Goal: Task Accomplishment & Management: Use online tool/utility

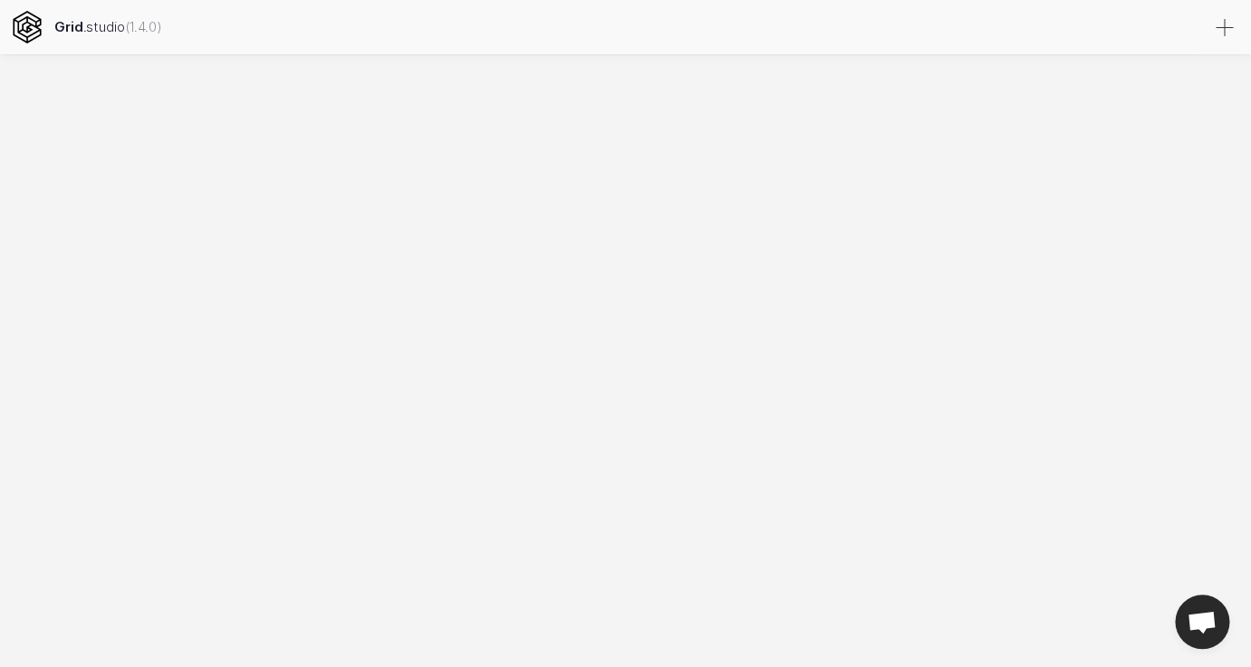
select select
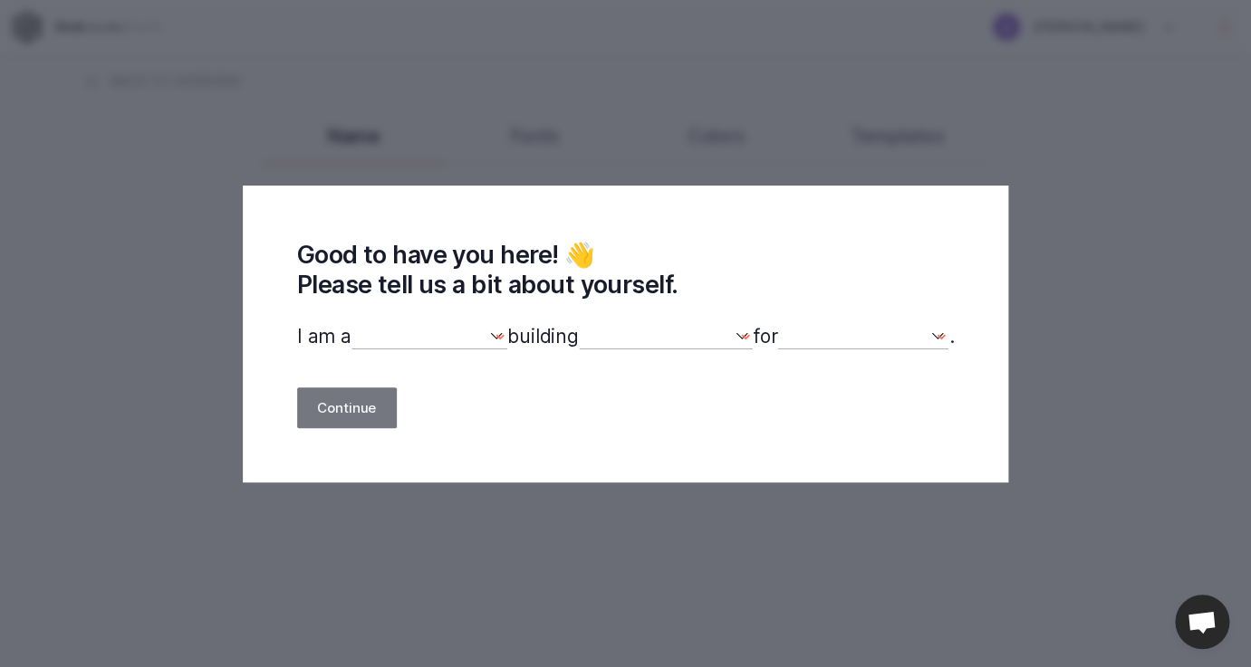
click at [351, 324] on select "designer developer marketer entrepreneur maker person" at bounding box center [429, 336] width 156 height 25
select select "marketer"
click option "marketer" at bounding box center [0, 0] width 0 height 0
select select
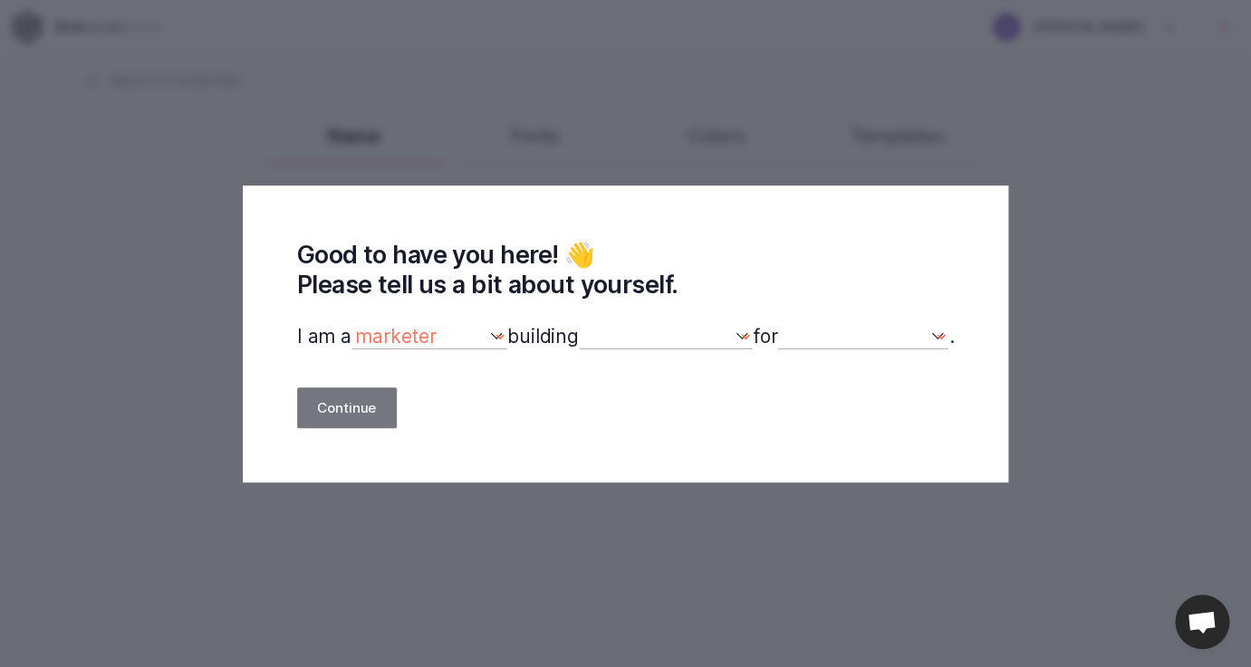
click at [579, 324] on select "a website(s) a portfolio a webshop(s) experiments something else" at bounding box center [666, 336] width 174 height 25
select select "website"
click option "a website(s)" at bounding box center [0, 0] width 0 height 0
click at [777, 324] on select "myself our company a client a friend clients my dog (other)" at bounding box center [862, 336] width 171 height 25
select select "self"
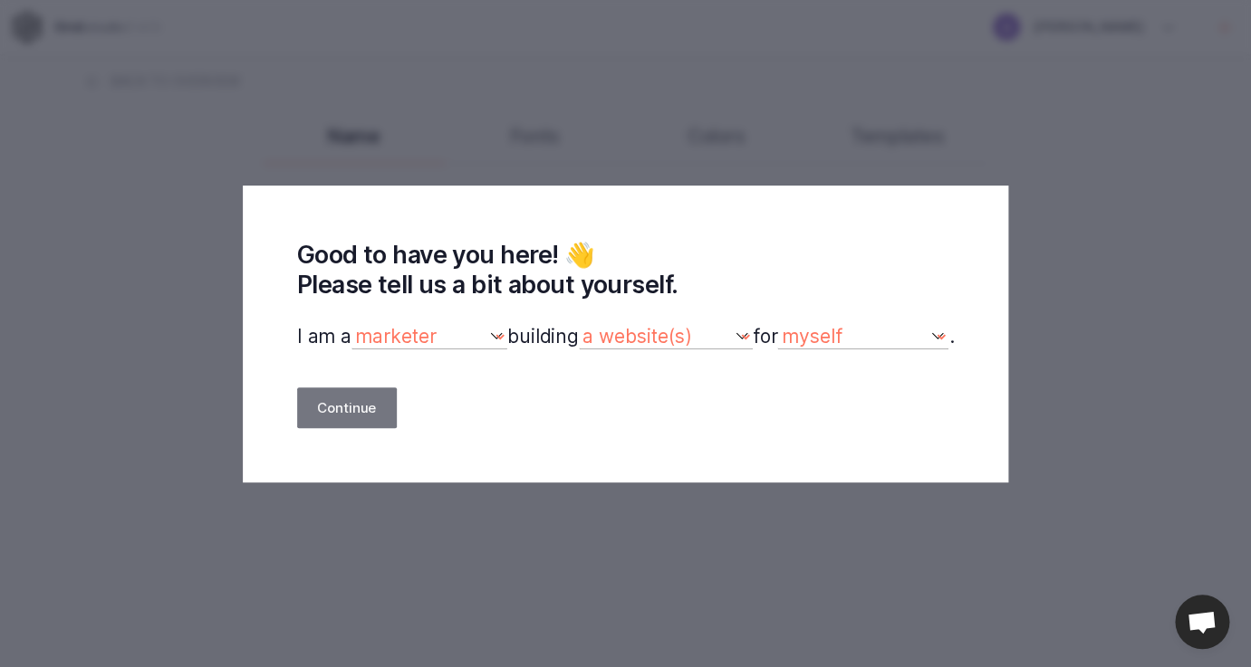
click option "myself" at bounding box center [0, 0] width 0 height 0
click at [371, 399] on button "Continue" at bounding box center [347, 408] width 100 height 41
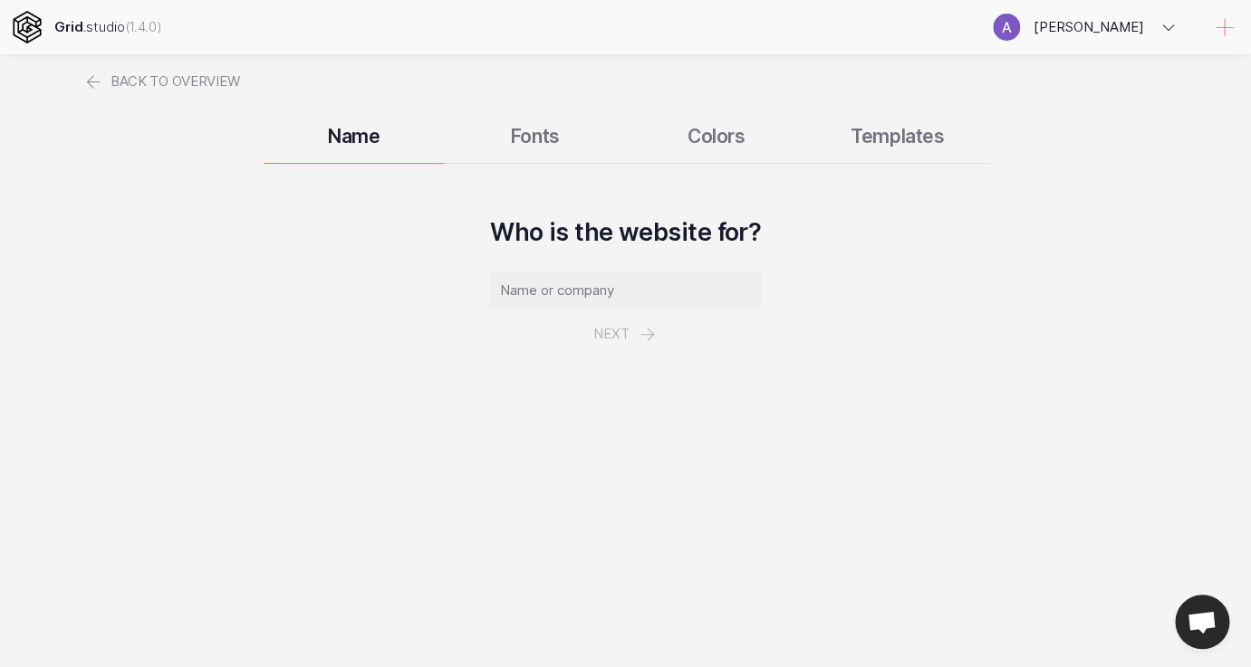
click at [524, 295] on input "text" at bounding box center [626, 291] width 272 height 38
type input "Glowish"
click at [610, 337] on button "Next" at bounding box center [625, 334] width 105 height 49
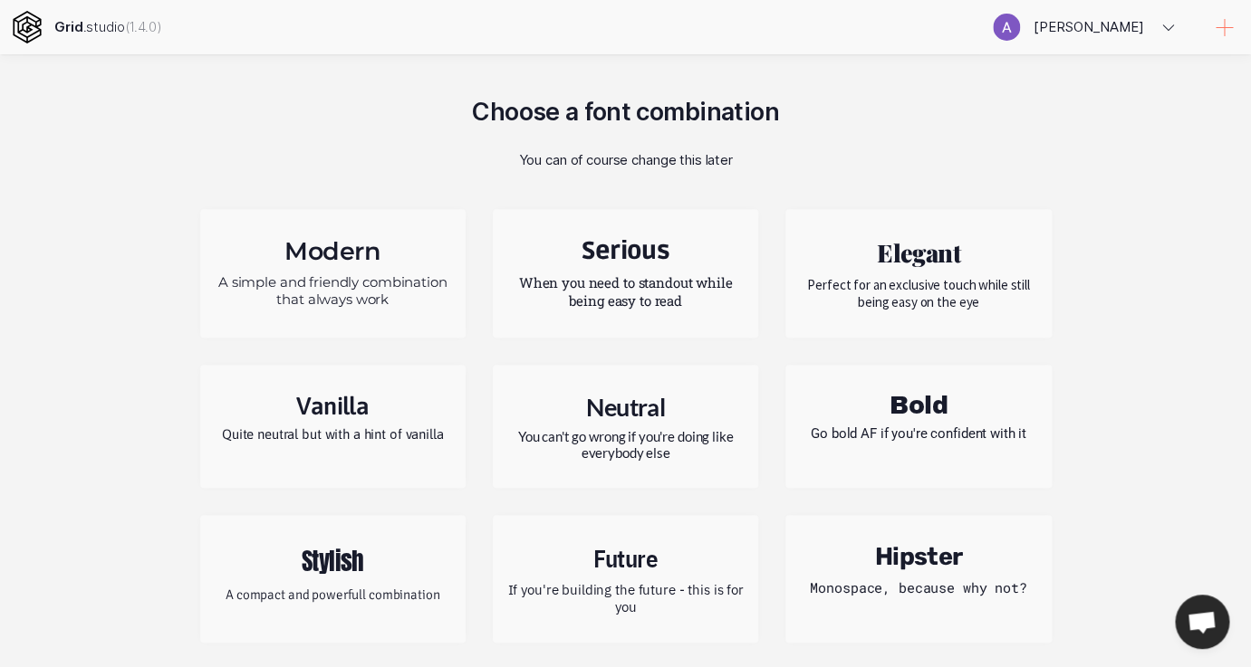
scroll to position [128, 0]
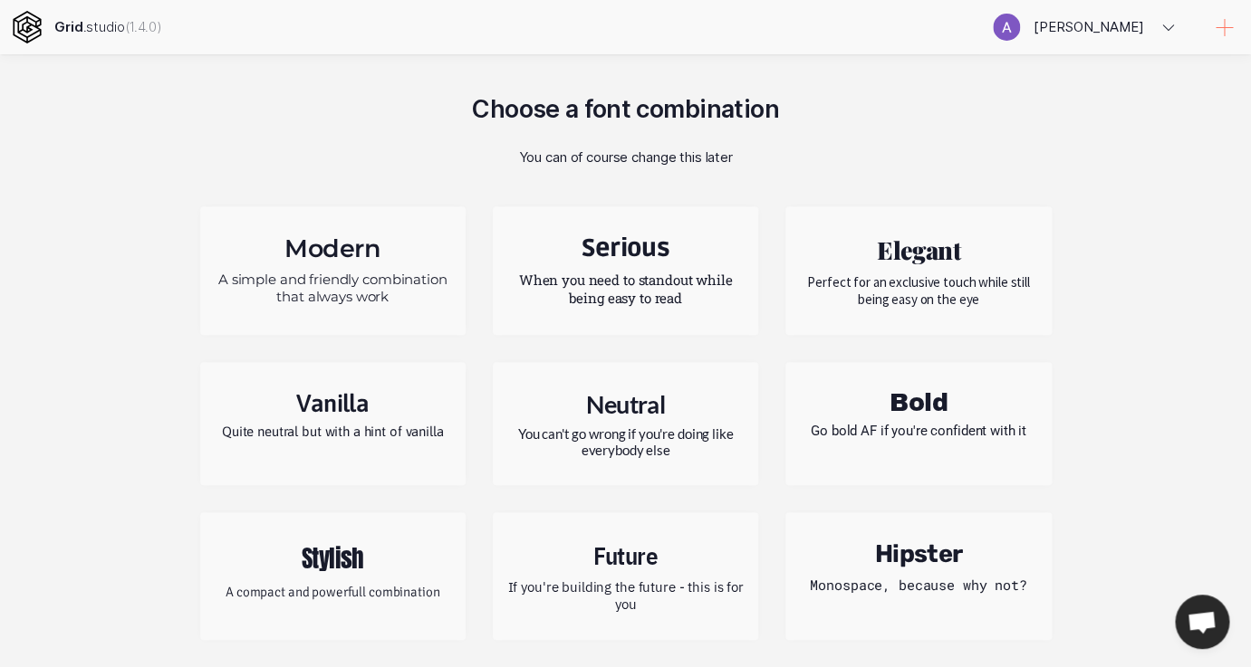
click at [845, 254] on h2 "Elegant" at bounding box center [918, 250] width 238 height 33
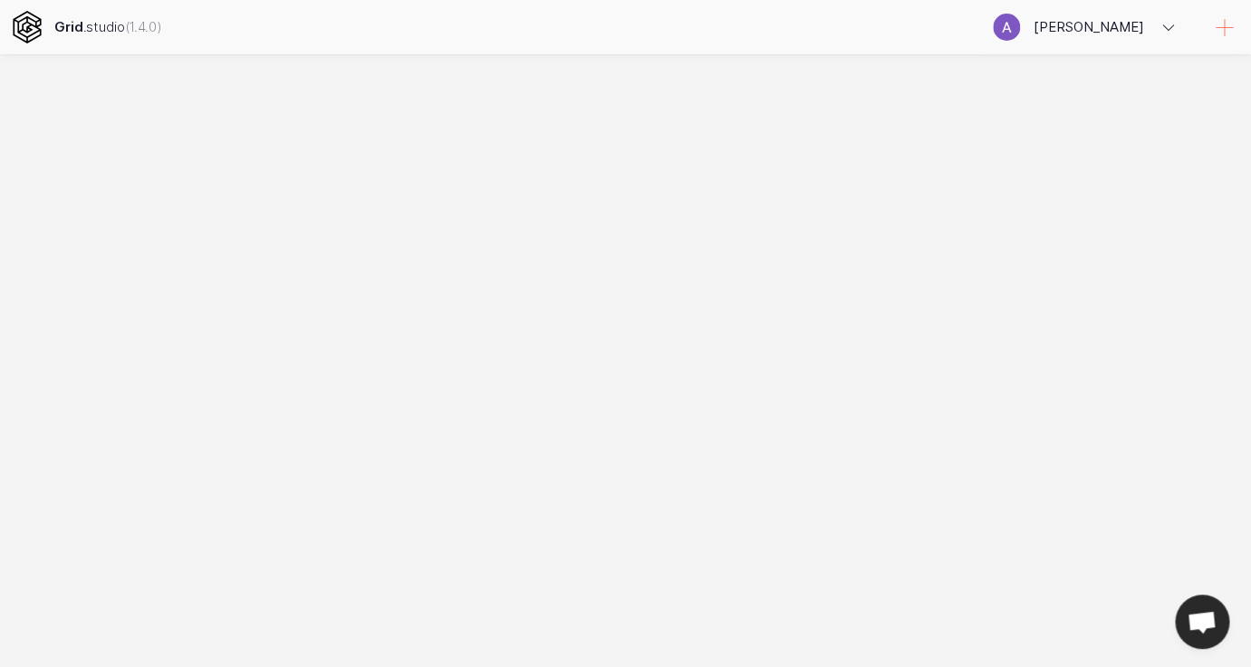
scroll to position [0, 0]
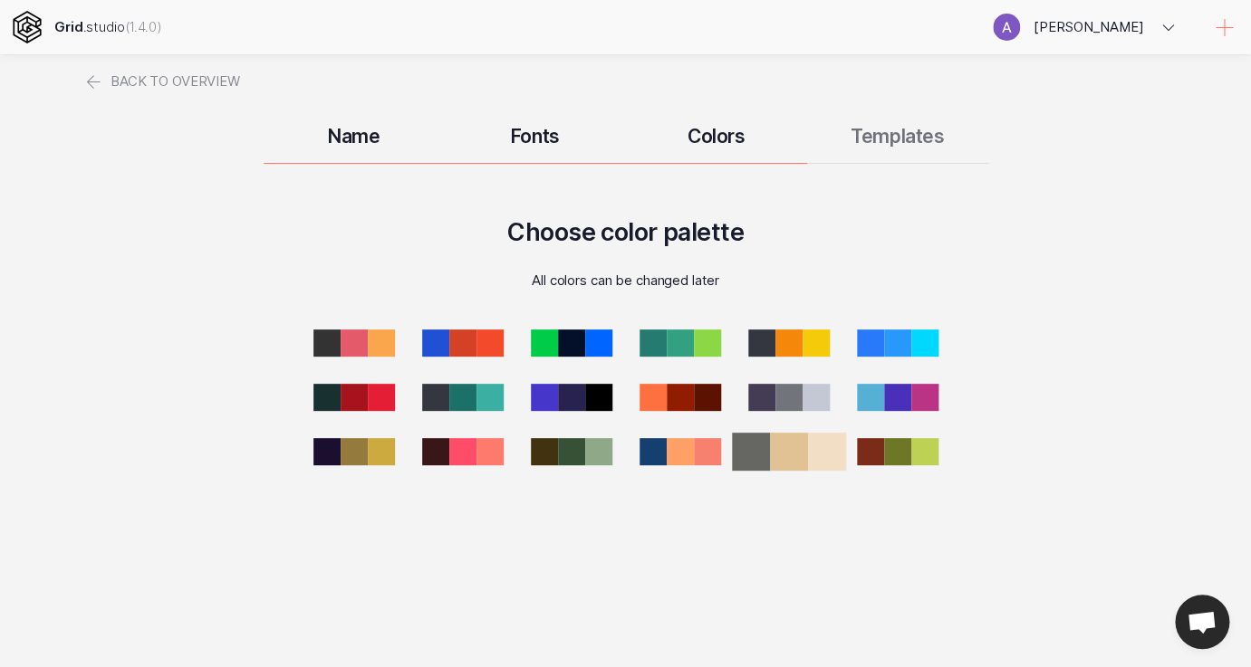
click at [785, 448] on div at bounding box center [789, 452] width 38 height 38
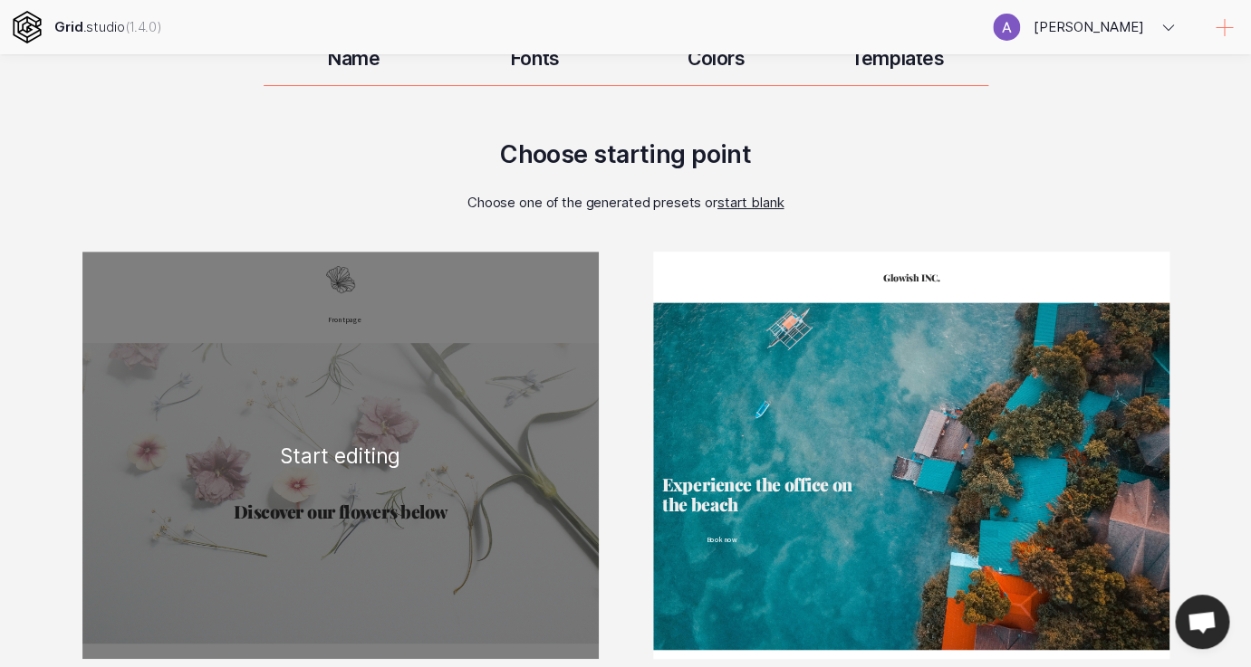
click at [466, 466] on div "Frontpage Discover our flowers below Blossem White Lorem Ipsum is simply dummy …" at bounding box center [340, 456] width 516 height 408
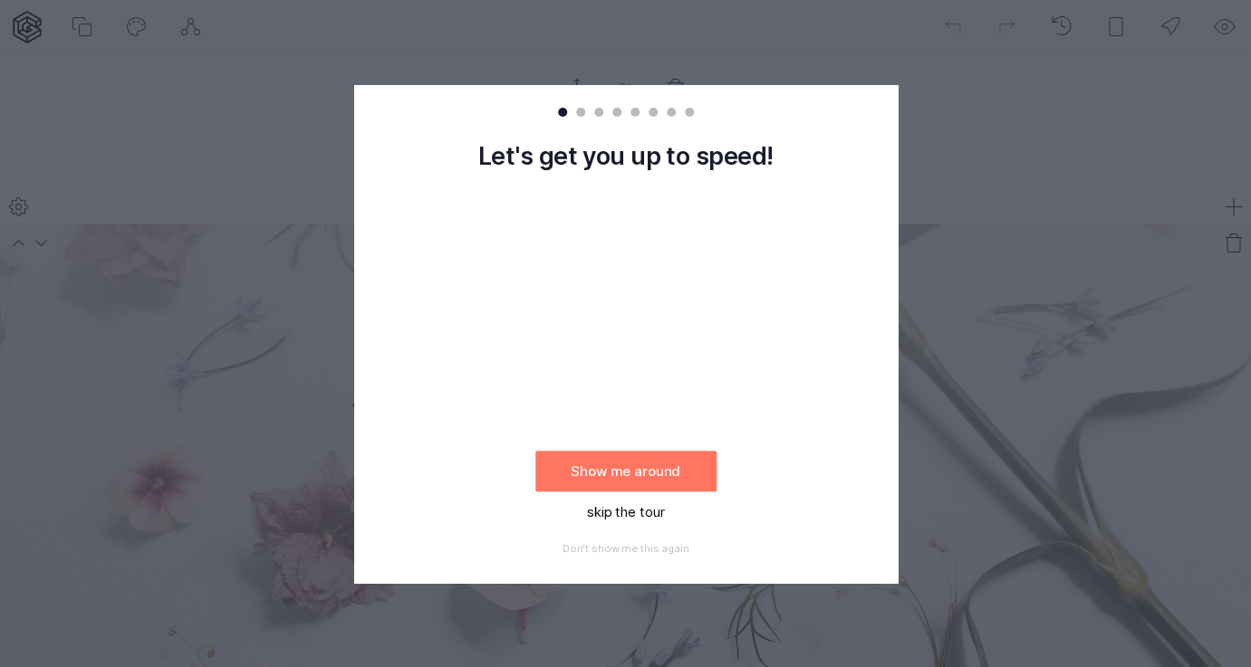
click at [644, 508] on button "skip the tour" at bounding box center [625, 512] width 181 height 41
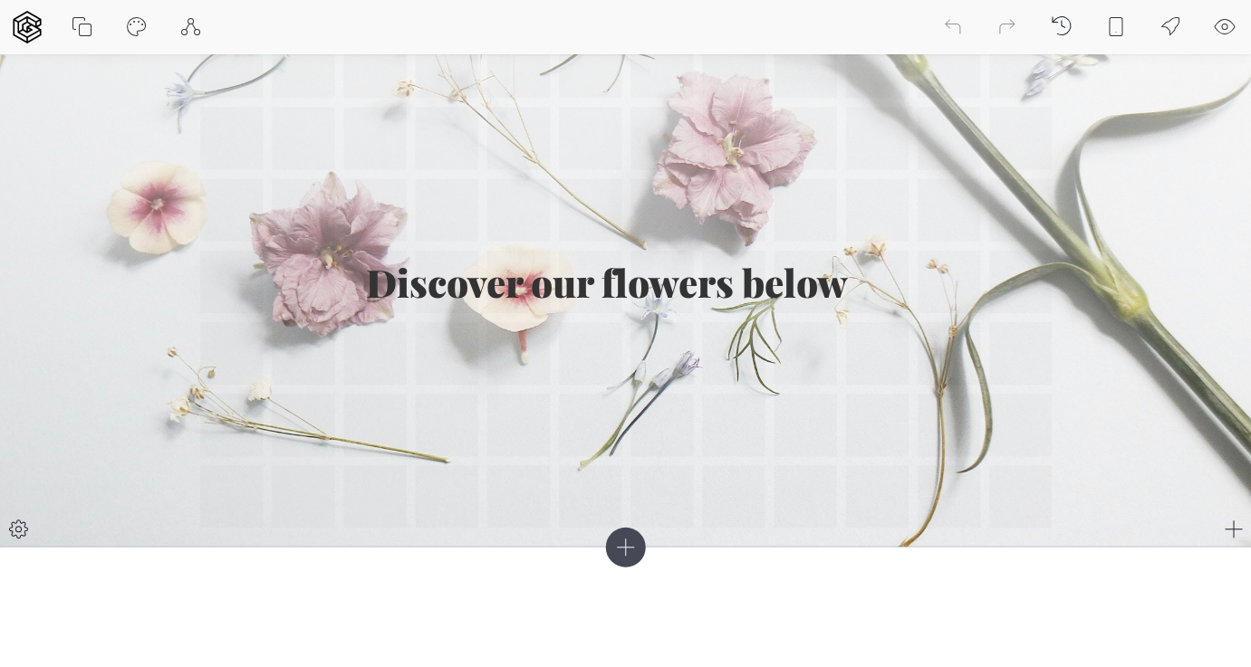
scroll to position [282, 0]
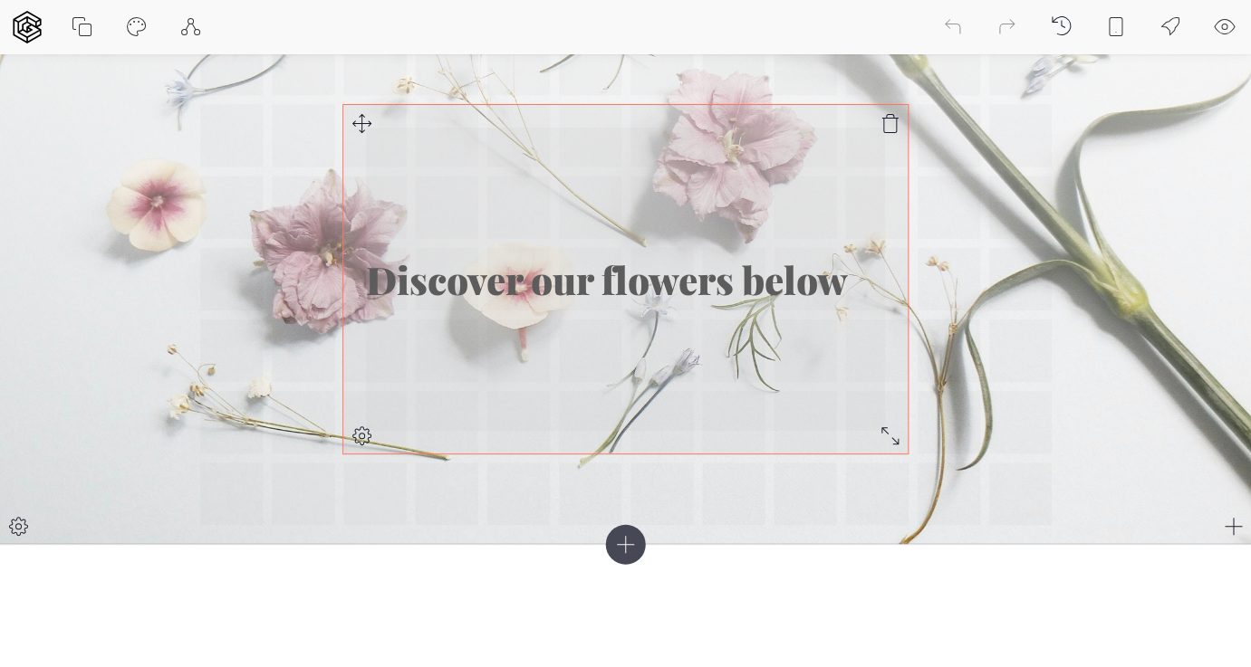
click at [585, 316] on div "Discover our flowers below" at bounding box center [625, 280] width 564 height 350
click at [545, 288] on h1 "Discover our flowers below" at bounding box center [625, 279] width 519 height 43
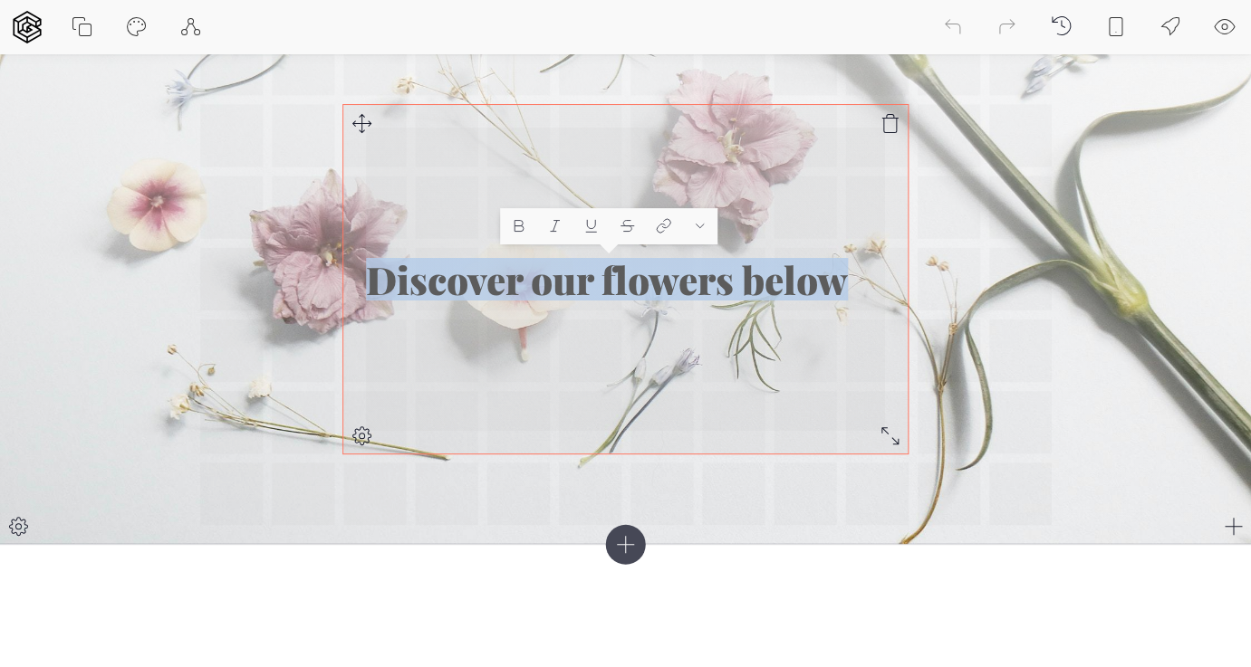
drag, startPoint x: 373, startPoint y: 277, endPoint x: 846, endPoint y: 287, distance: 472.9
click at [846, 287] on h1 "Discover our flowers below" at bounding box center [625, 279] width 519 height 43
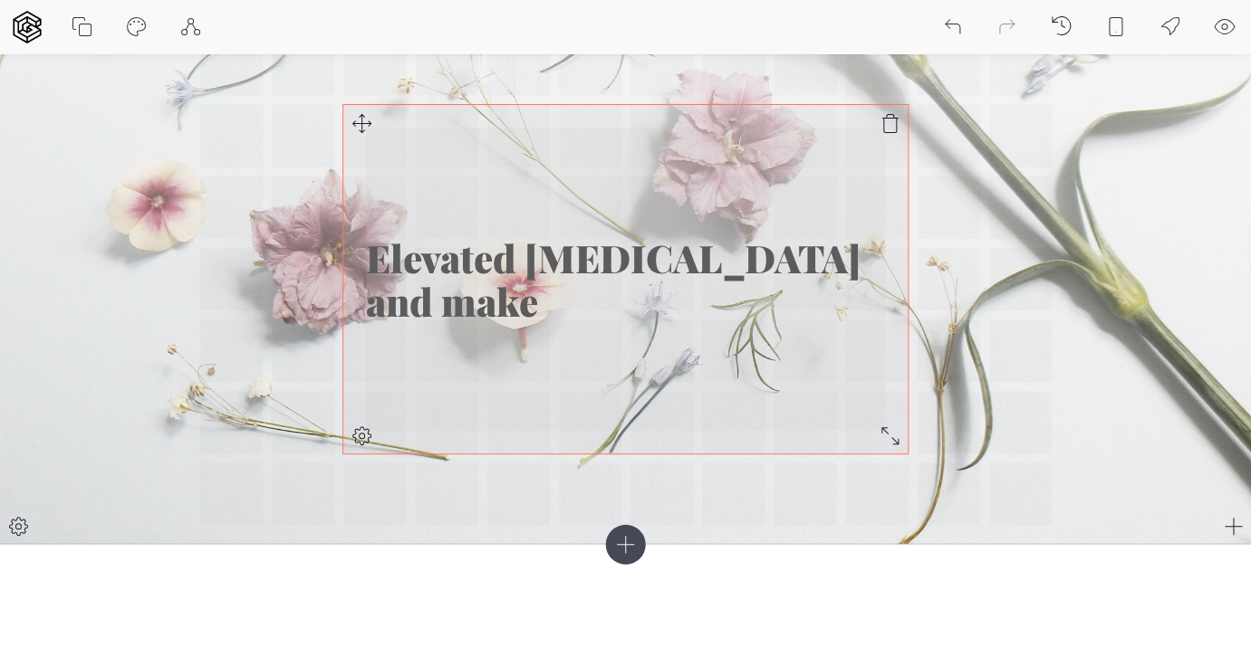
scroll to position [5, 0]
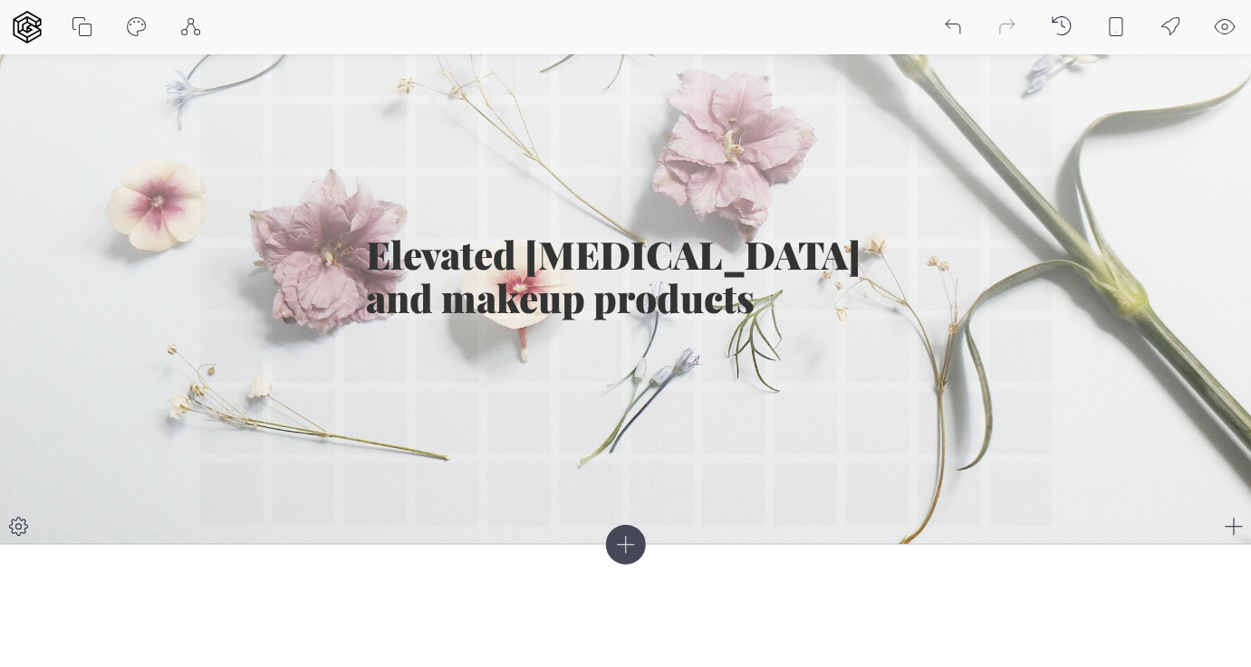
click at [961, 339] on div "Elevated [MEDICAL_DATA] and makeup products" at bounding box center [625, 243] width 851 height 564
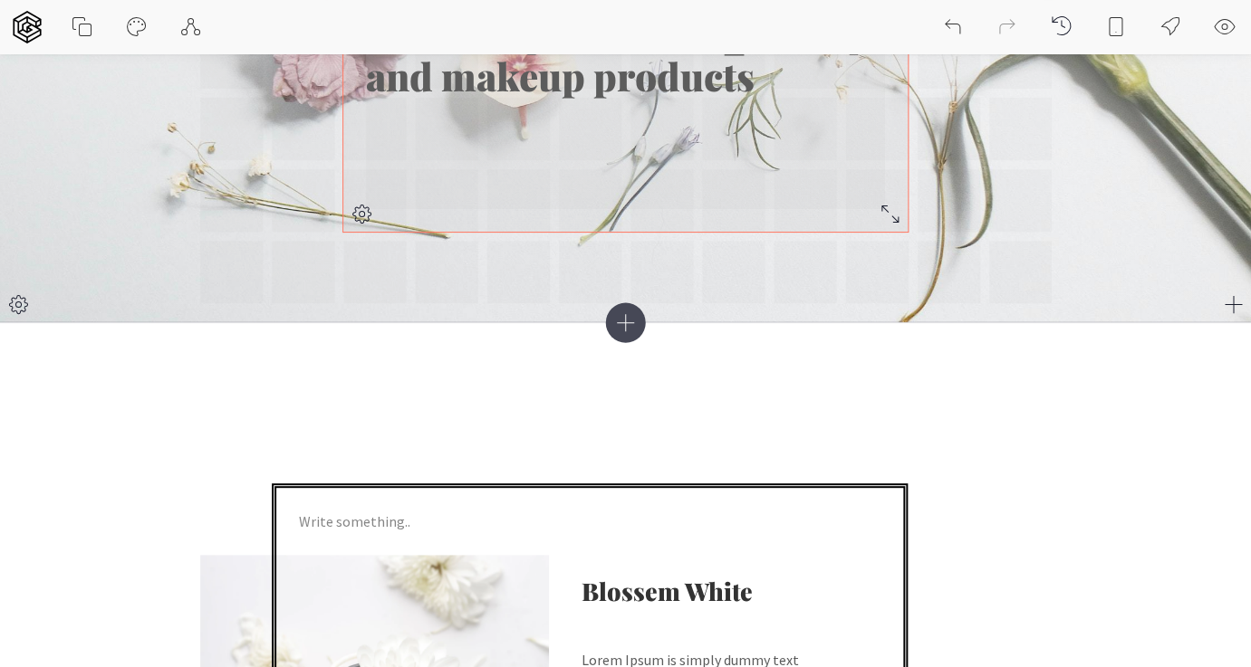
scroll to position [0, 0]
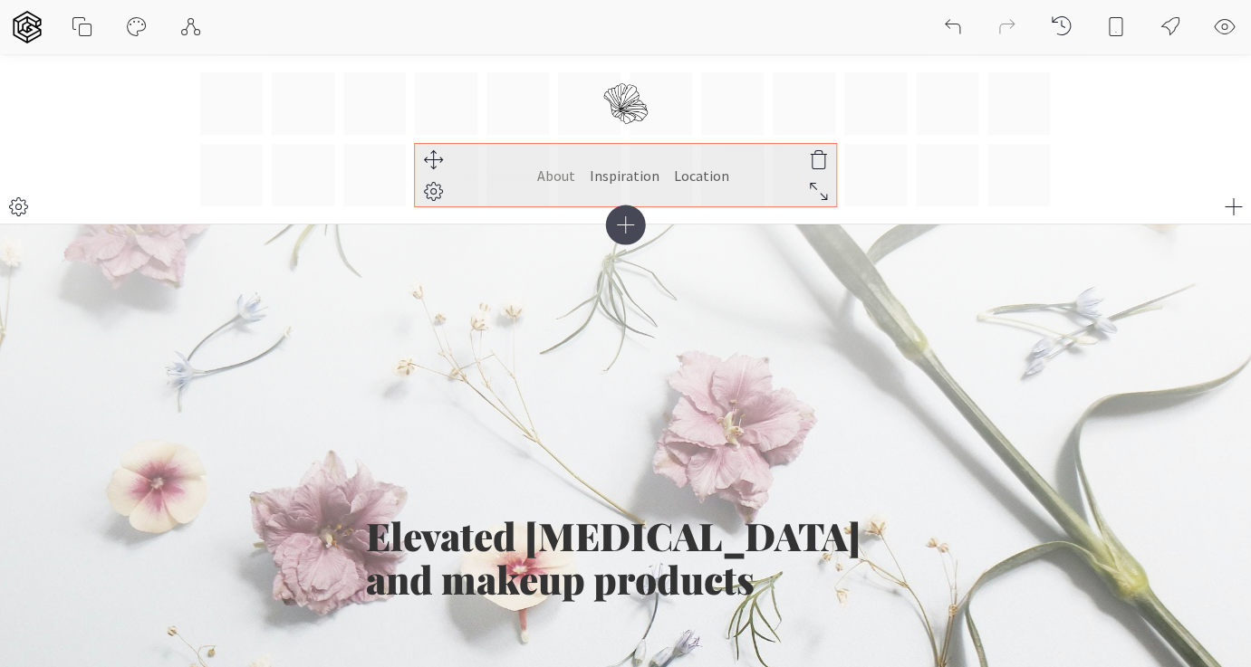
click at [574, 173] on link "About" at bounding box center [555, 175] width 38 height 33
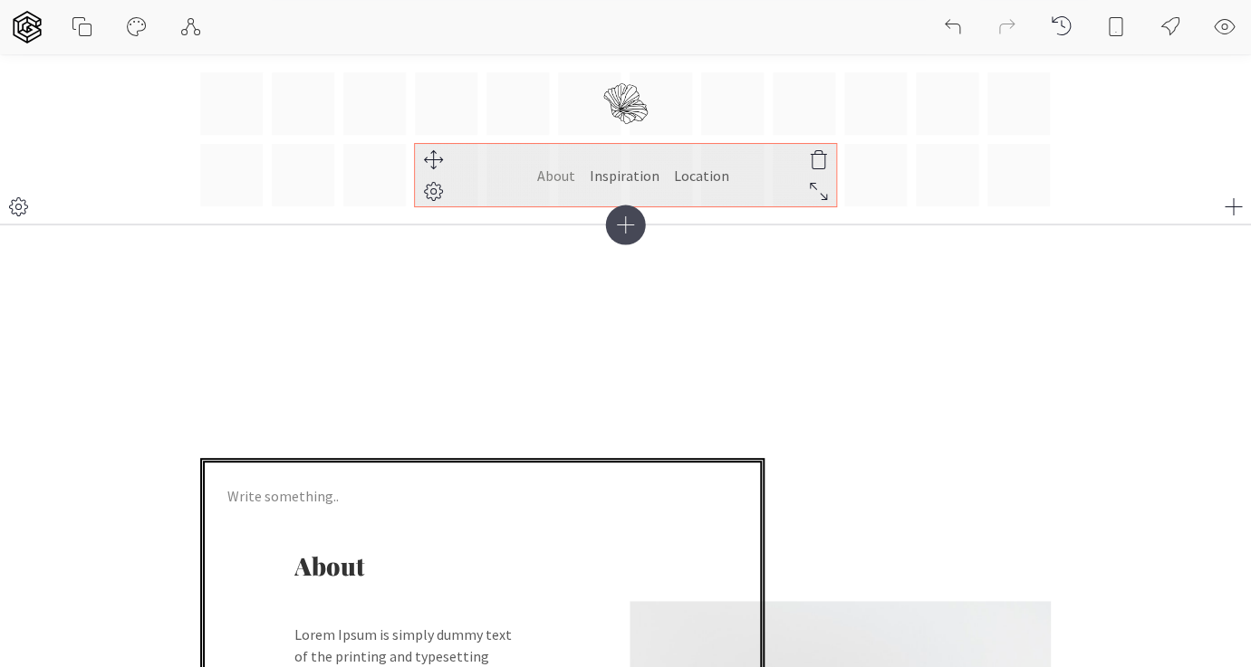
click at [706, 158] on ul "About Inspiration Location" at bounding box center [625, 175] width 421 height 62
click at [706, 165] on link "Location" at bounding box center [700, 175] width 55 height 33
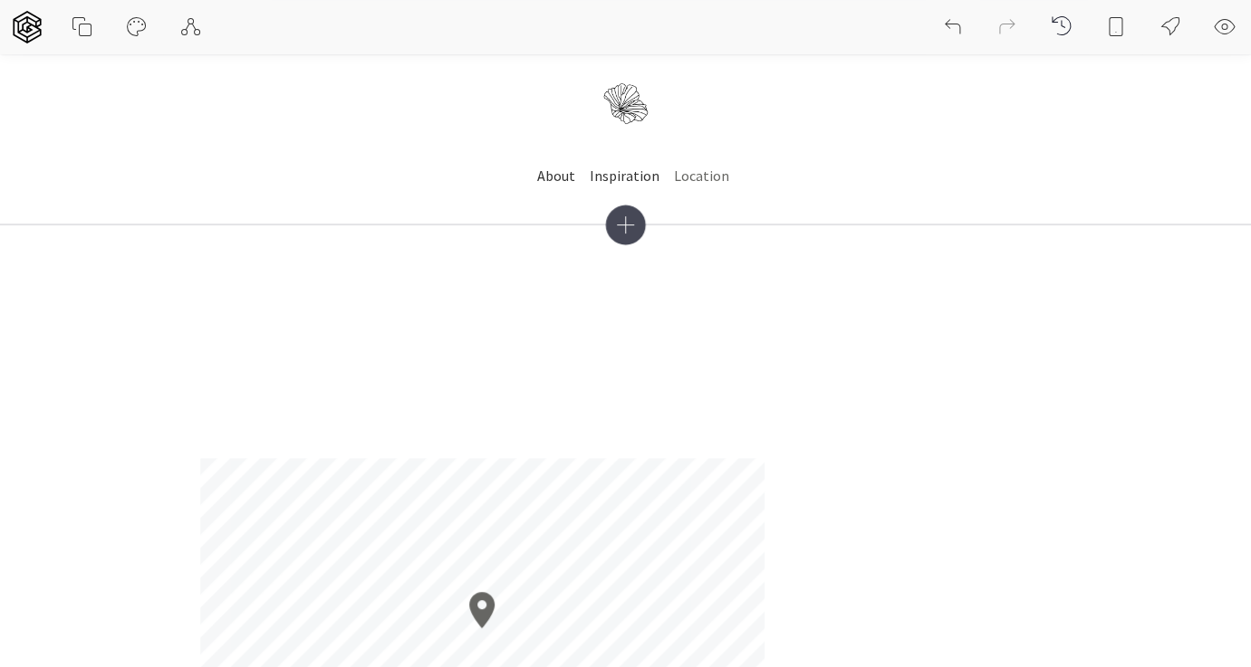
click at [149, 24] on button at bounding box center [136, 27] width 54 height 54
select select "Source Sans Pro"
select select "400"
select select "Playfair Display"
select select "900"
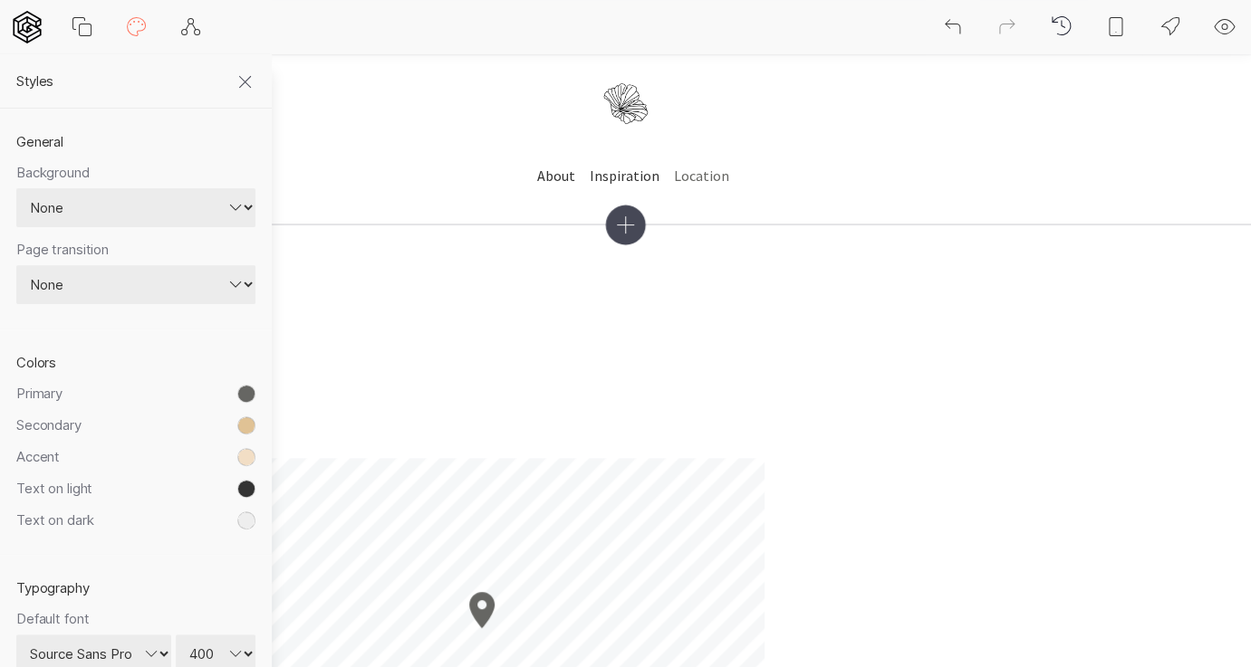
click at [86, 24] on icon at bounding box center [86, 30] width 12 height 12
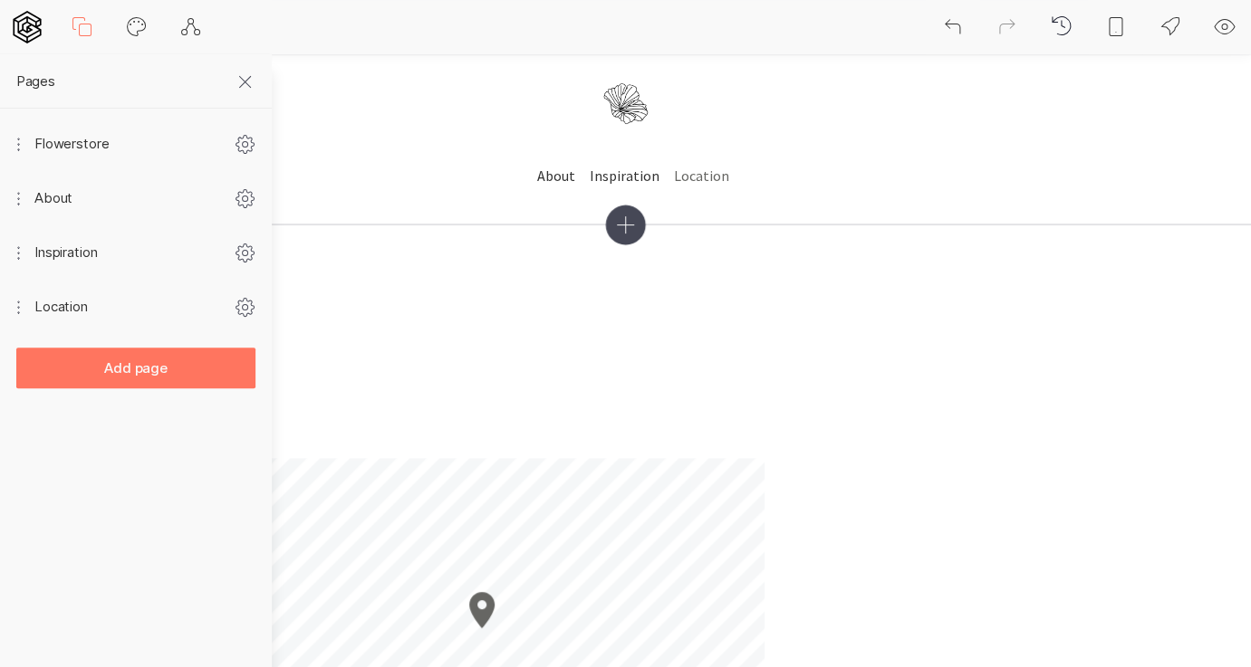
click at [952, 27] on icon at bounding box center [953, 27] width 22 height 22
click at [1070, 29] on icon at bounding box center [1062, 26] width 22 height 22
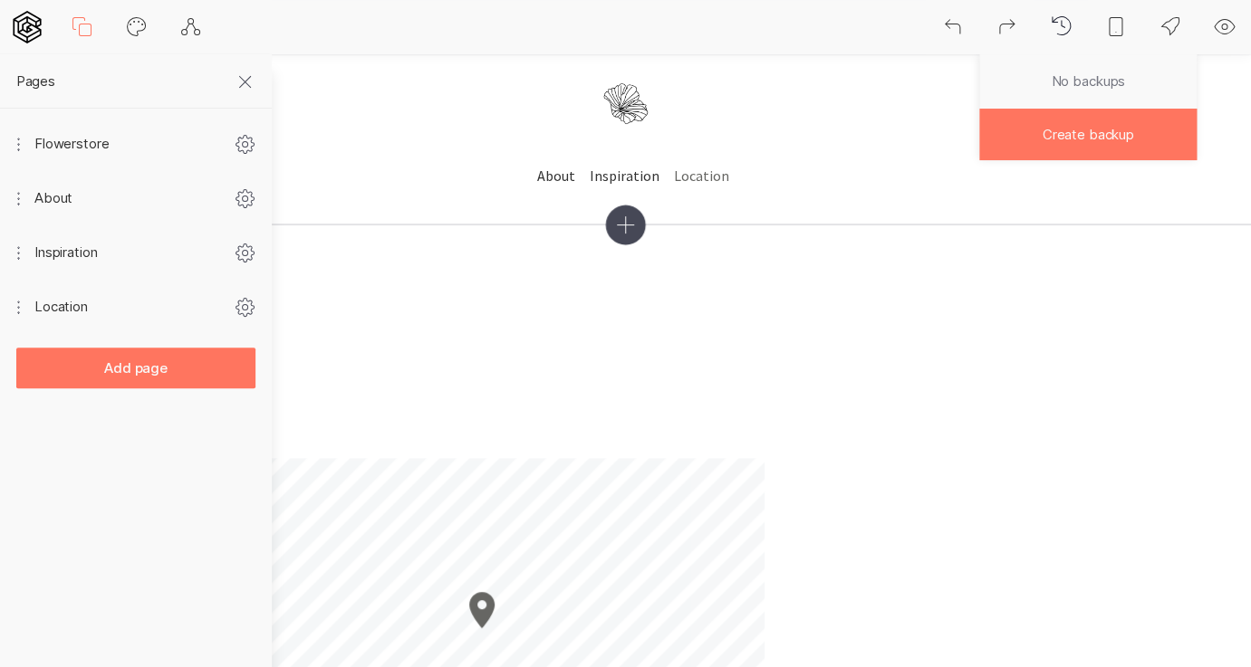
click at [1215, 27] on icon at bounding box center [1225, 27] width 22 height 22
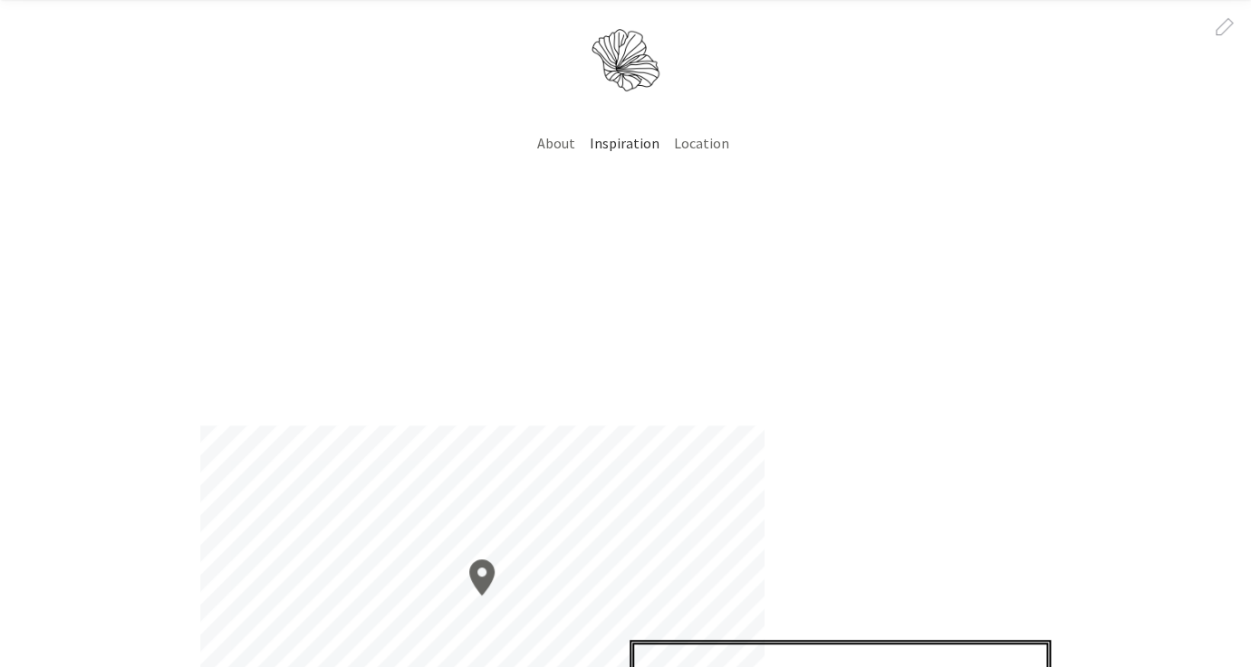
click at [553, 146] on link "About" at bounding box center [555, 143] width 38 height 33
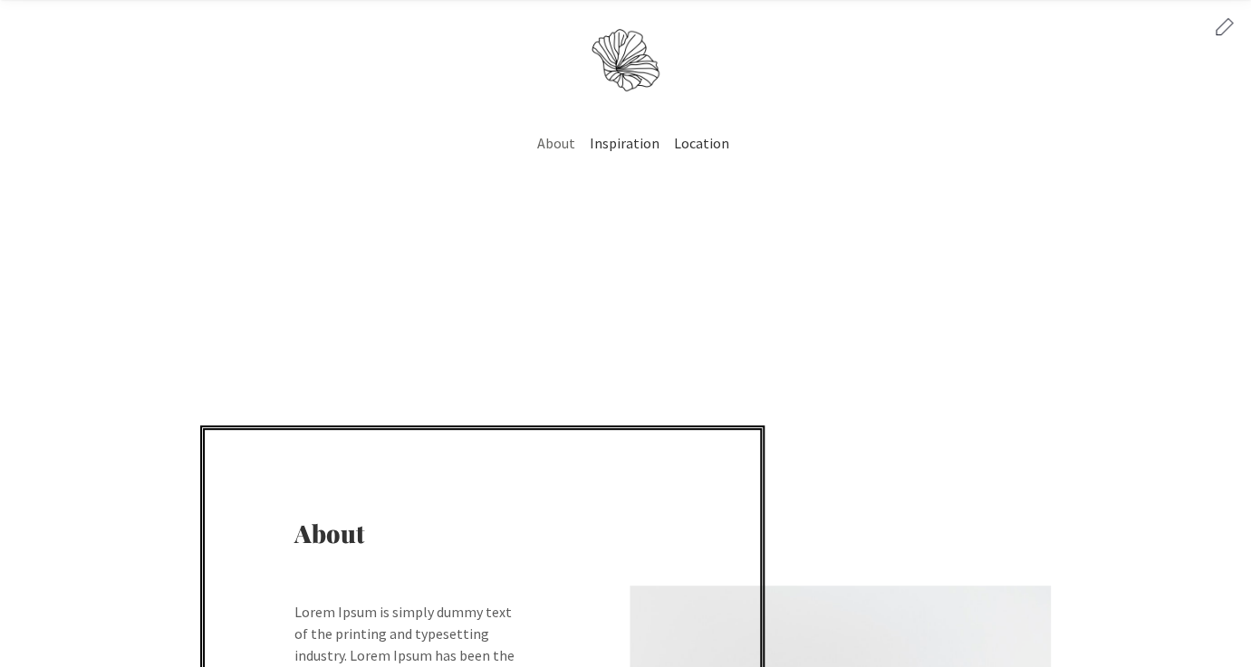
click at [1224, 25] on icon at bounding box center [1225, 26] width 22 height 22
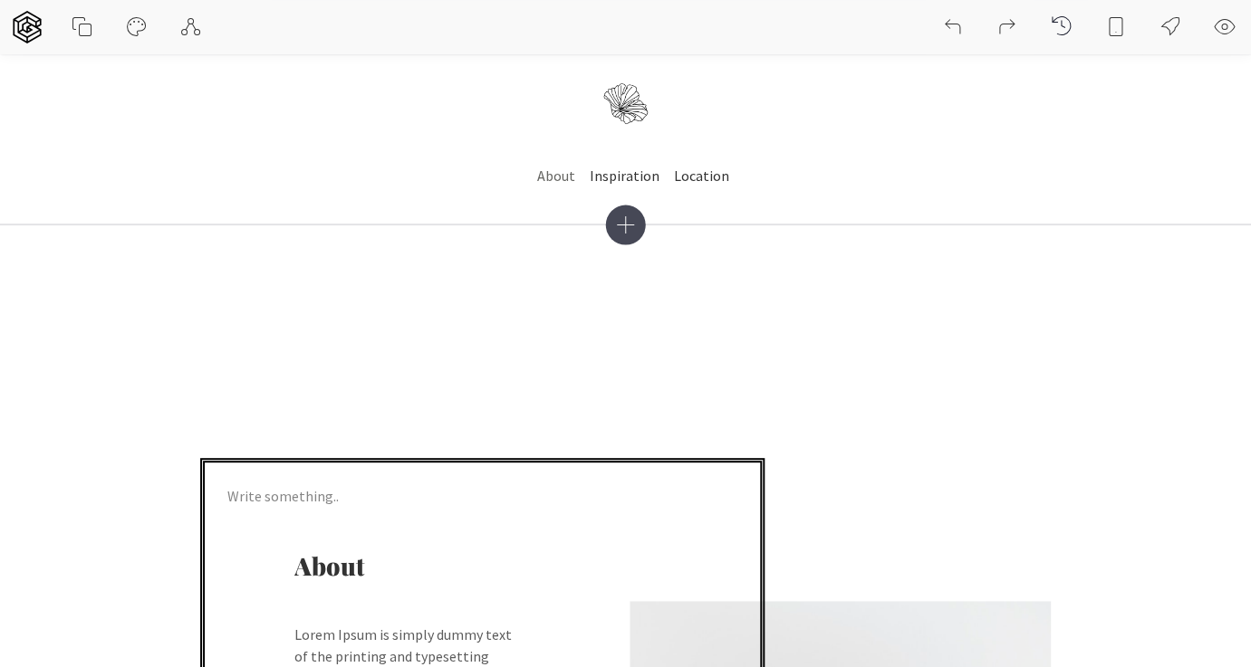
click at [78, 35] on icon at bounding box center [83, 27] width 22 height 22
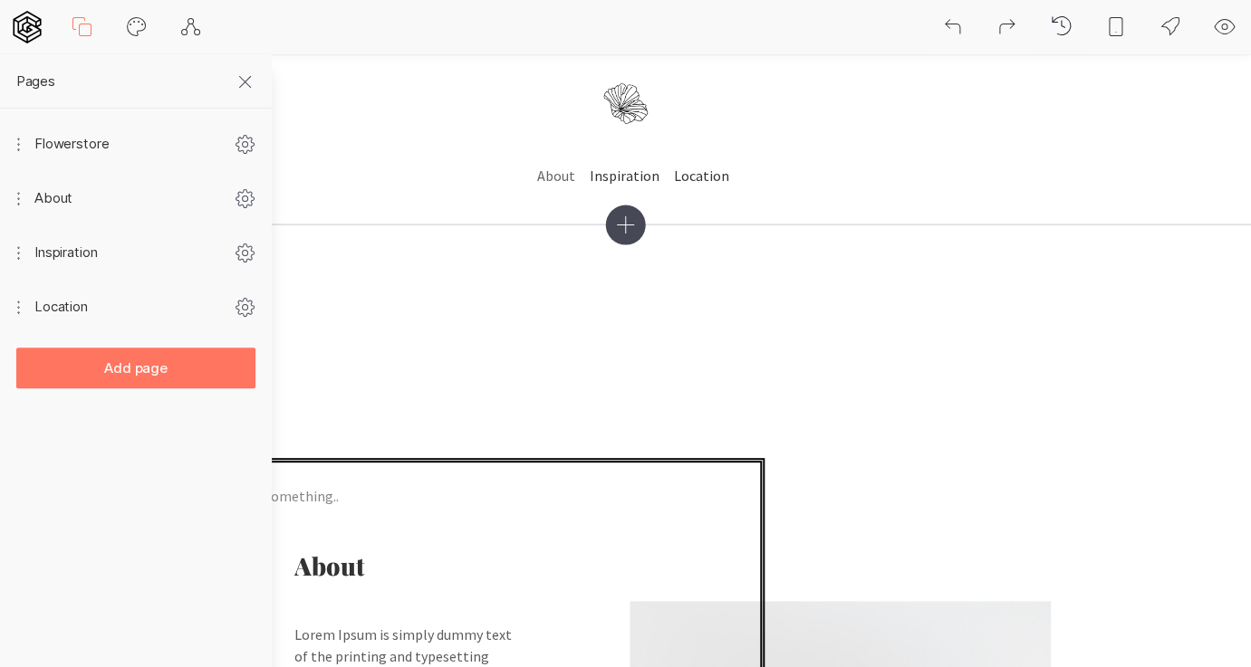
click at [89, 151] on span "Flowerstore" at bounding box center [133, 144] width 199 height 54
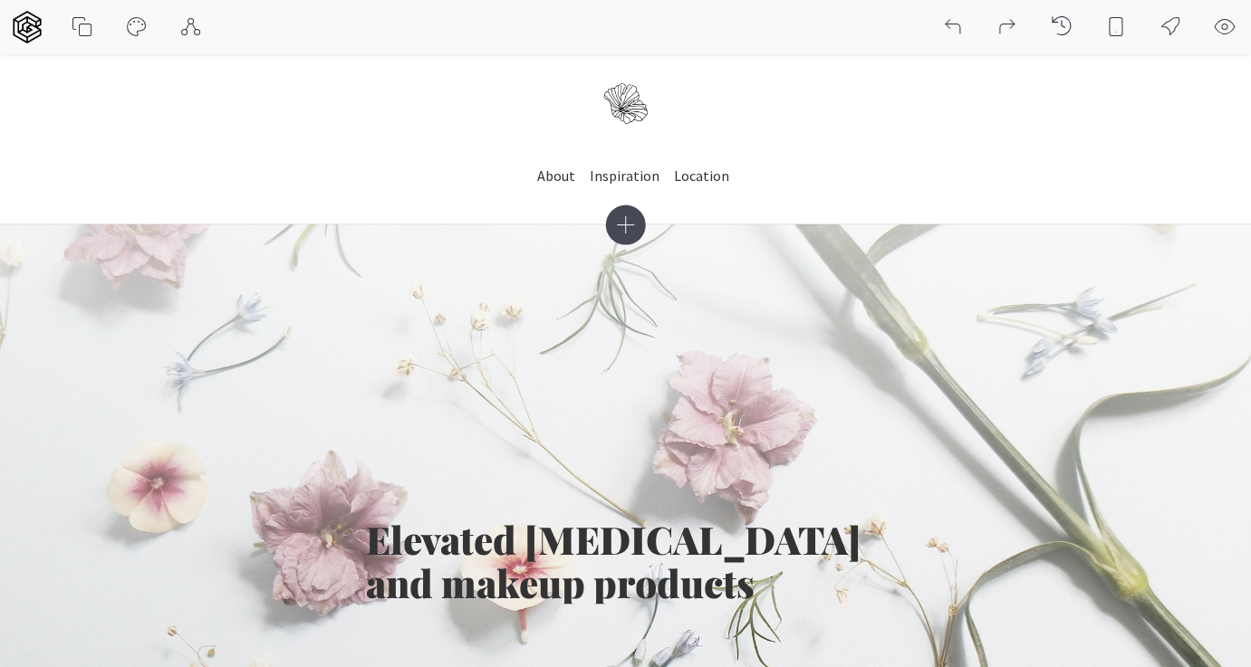
click at [134, 27] on icon at bounding box center [137, 27] width 22 height 22
select select "Source Sans Pro"
select select "400"
select select "Playfair Display"
select select "900"
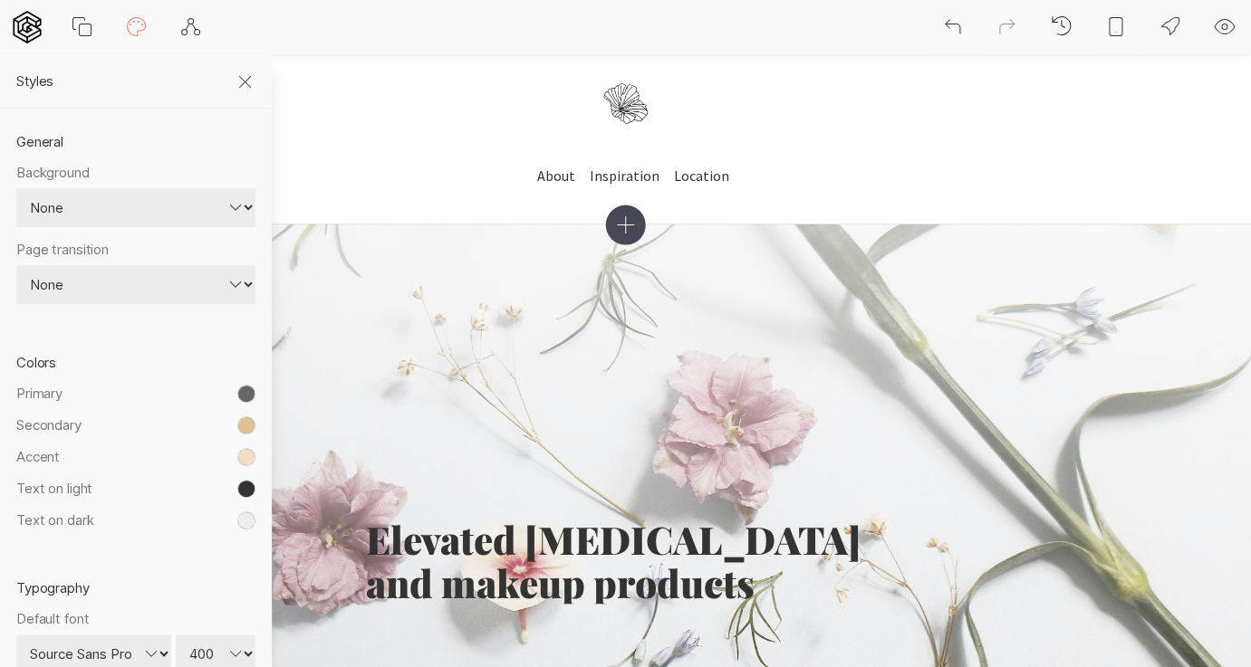
select select "image"
click option "Image" at bounding box center [0, 0] width 0 height 0
